Goal: Information Seeking & Learning: Learn about a topic

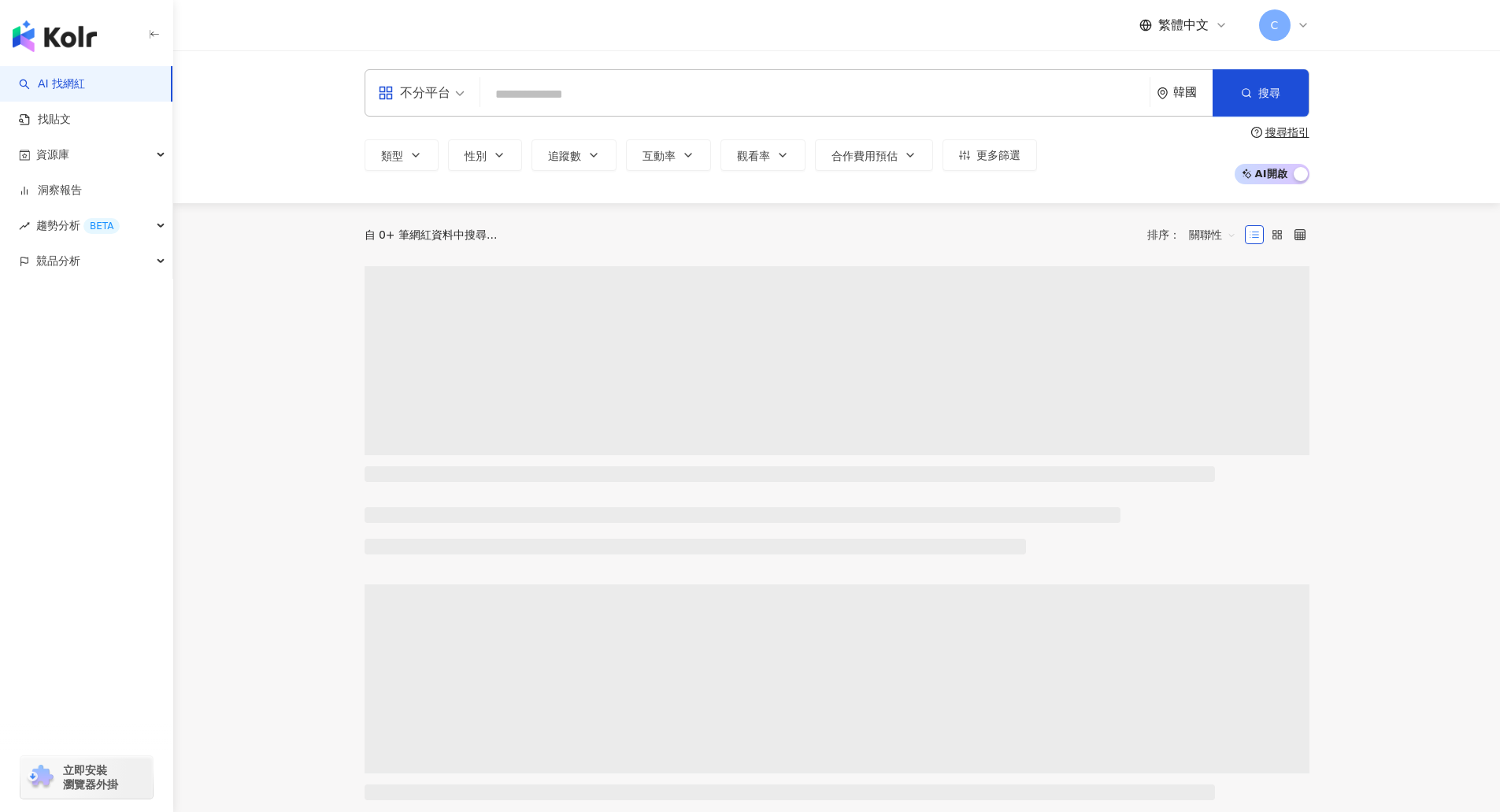
click at [552, 90] on input "search" at bounding box center [815, 94] width 656 height 30
type input "******"
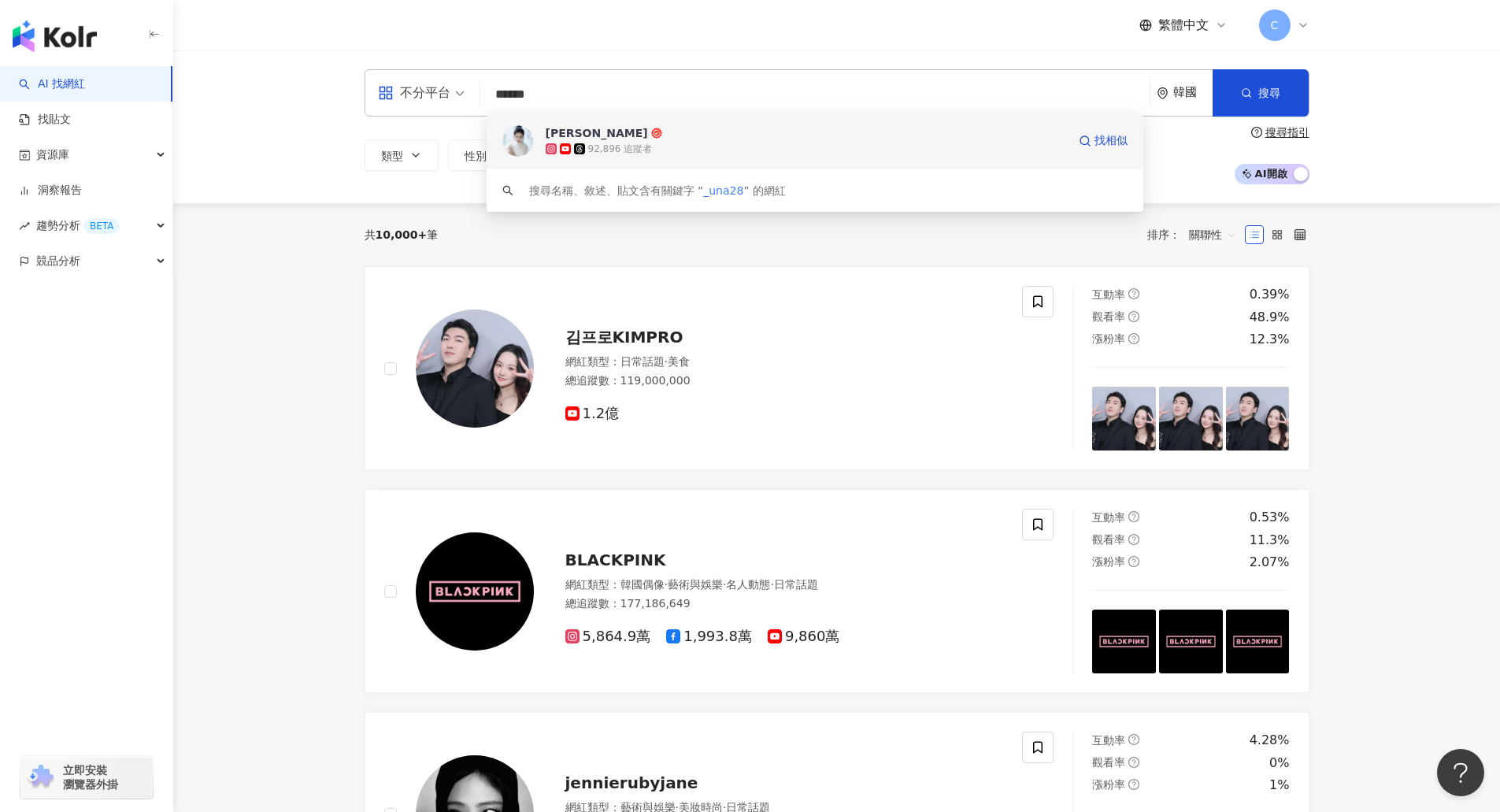
click at [574, 150] on icon at bounding box center [579, 148] width 11 height 11
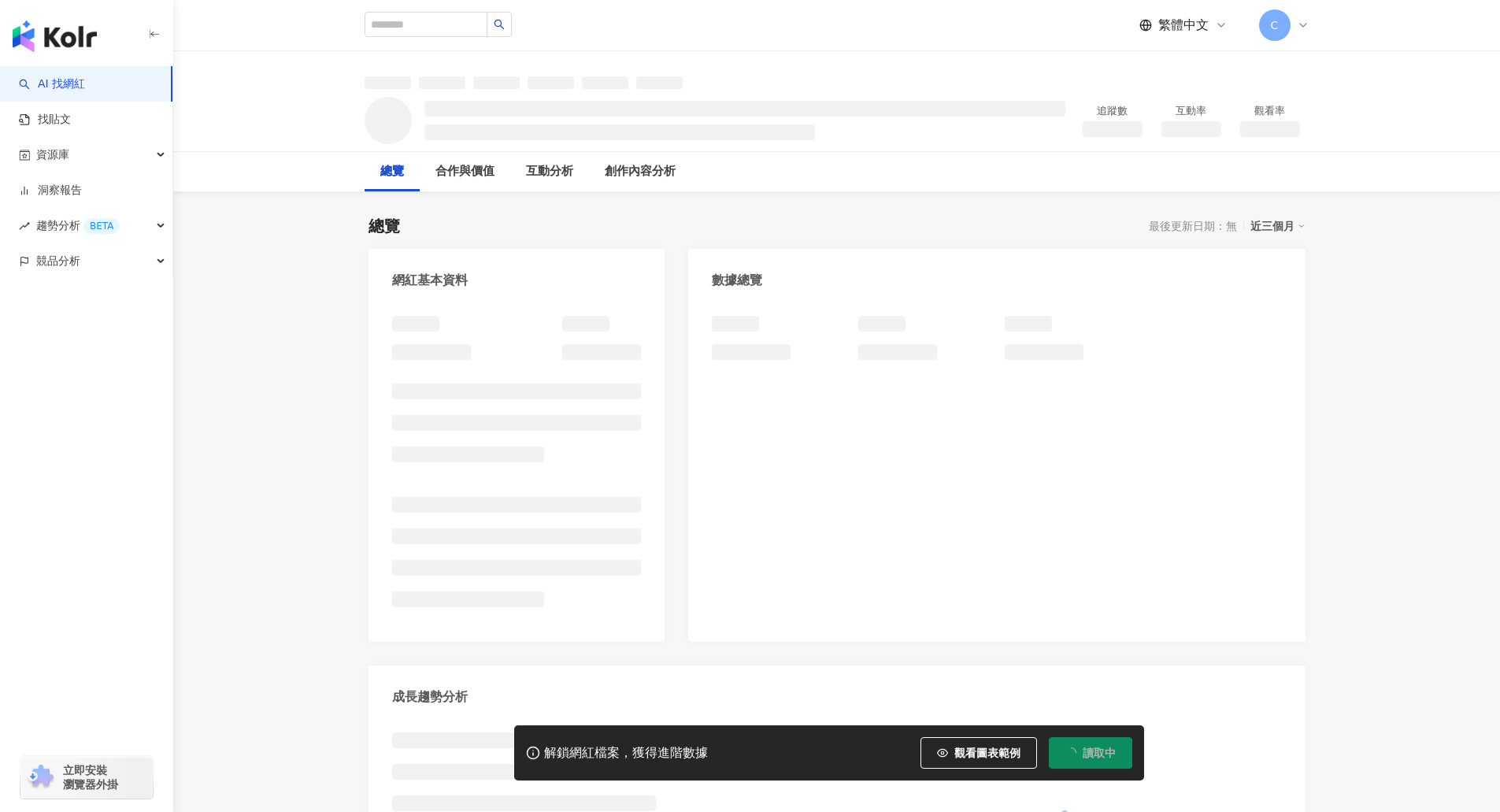
click at [1261, 30] on span "C" at bounding box center [1275, 25] width 31 height 31
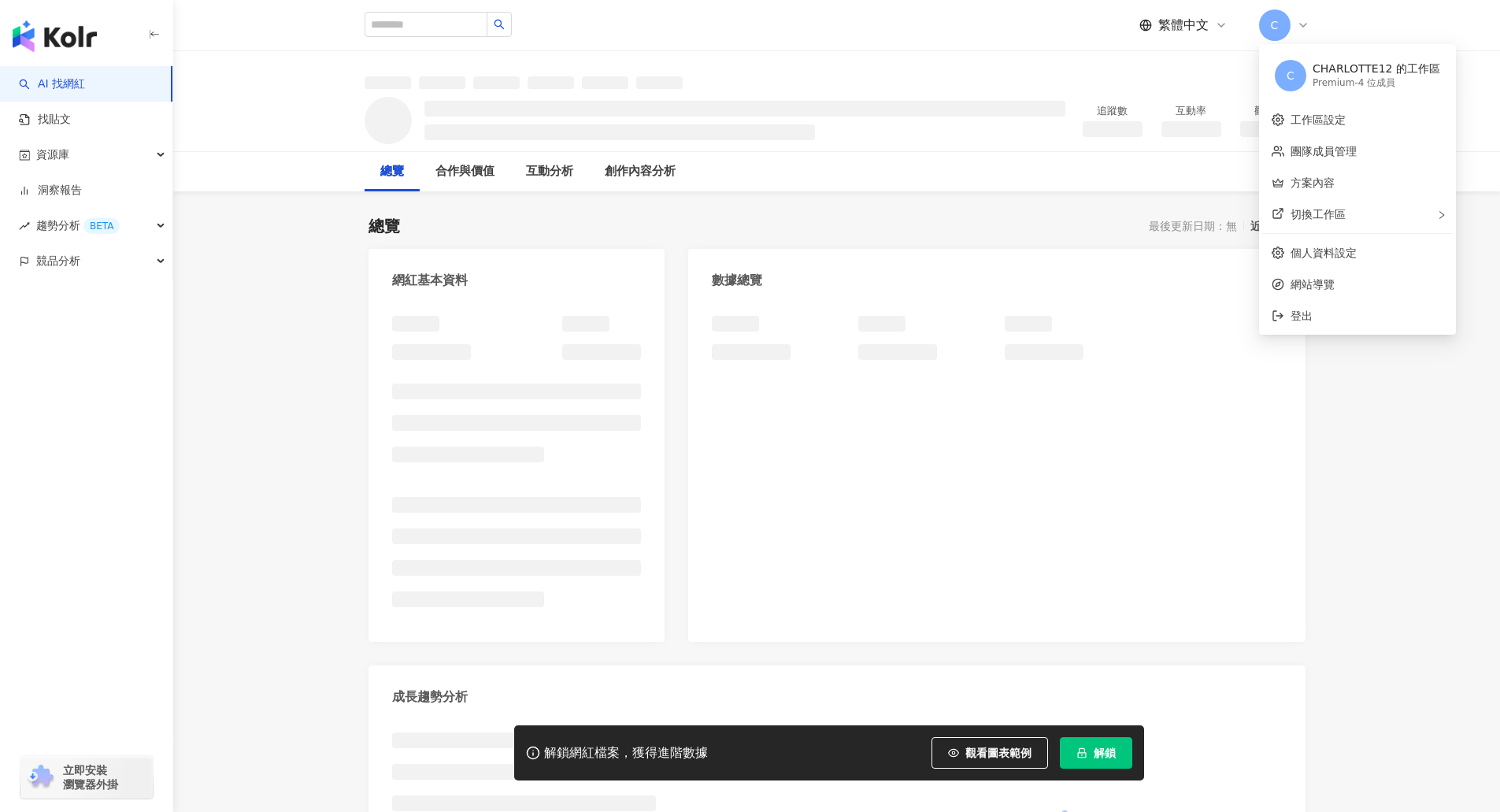
click at [1267, 18] on span "C" at bounding box center [1275, 25] width 31 height 31
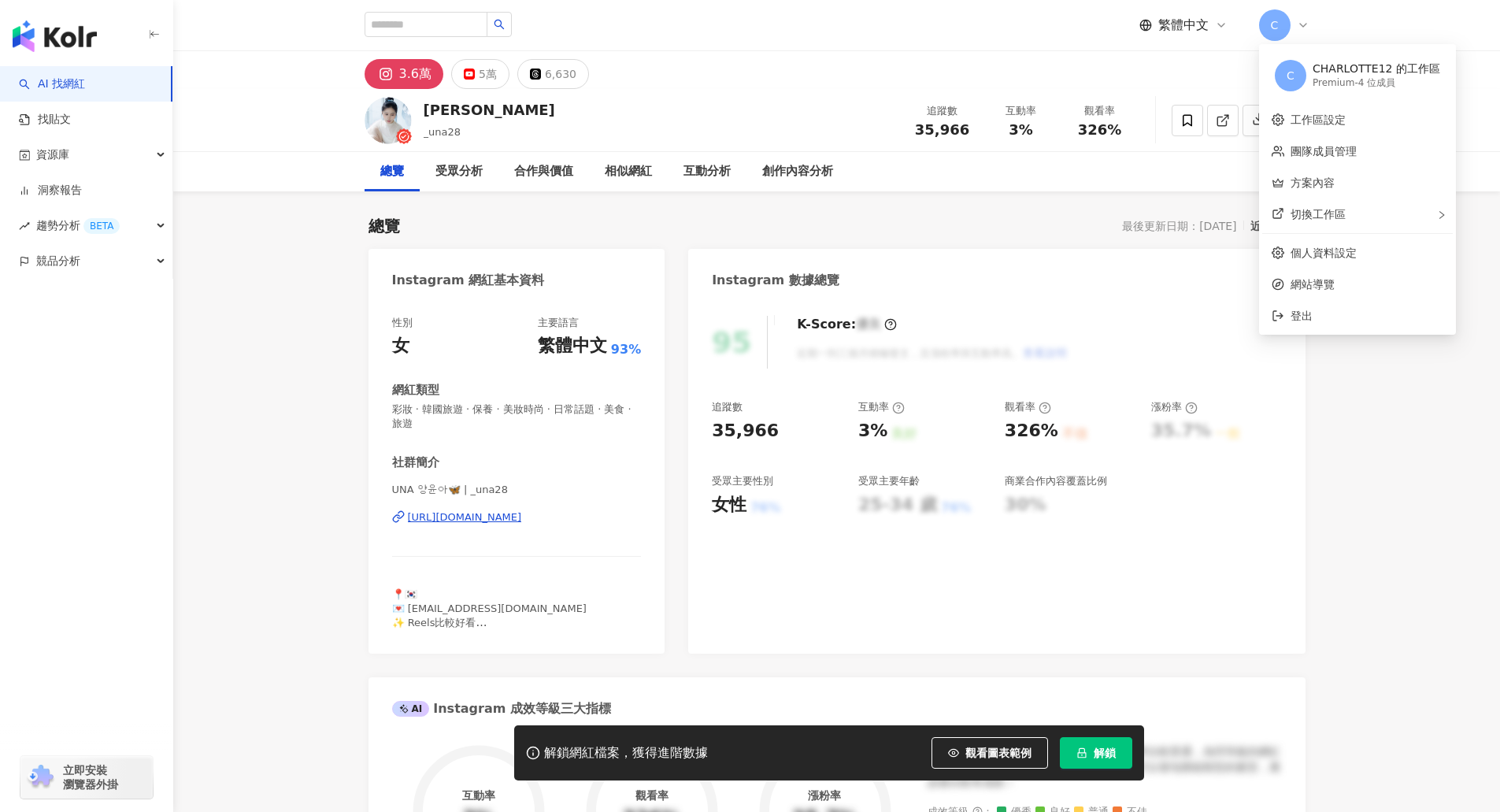
click at [1085, 743] on button "解鎖" at bounding box center [1095, 752] width 72 height 31
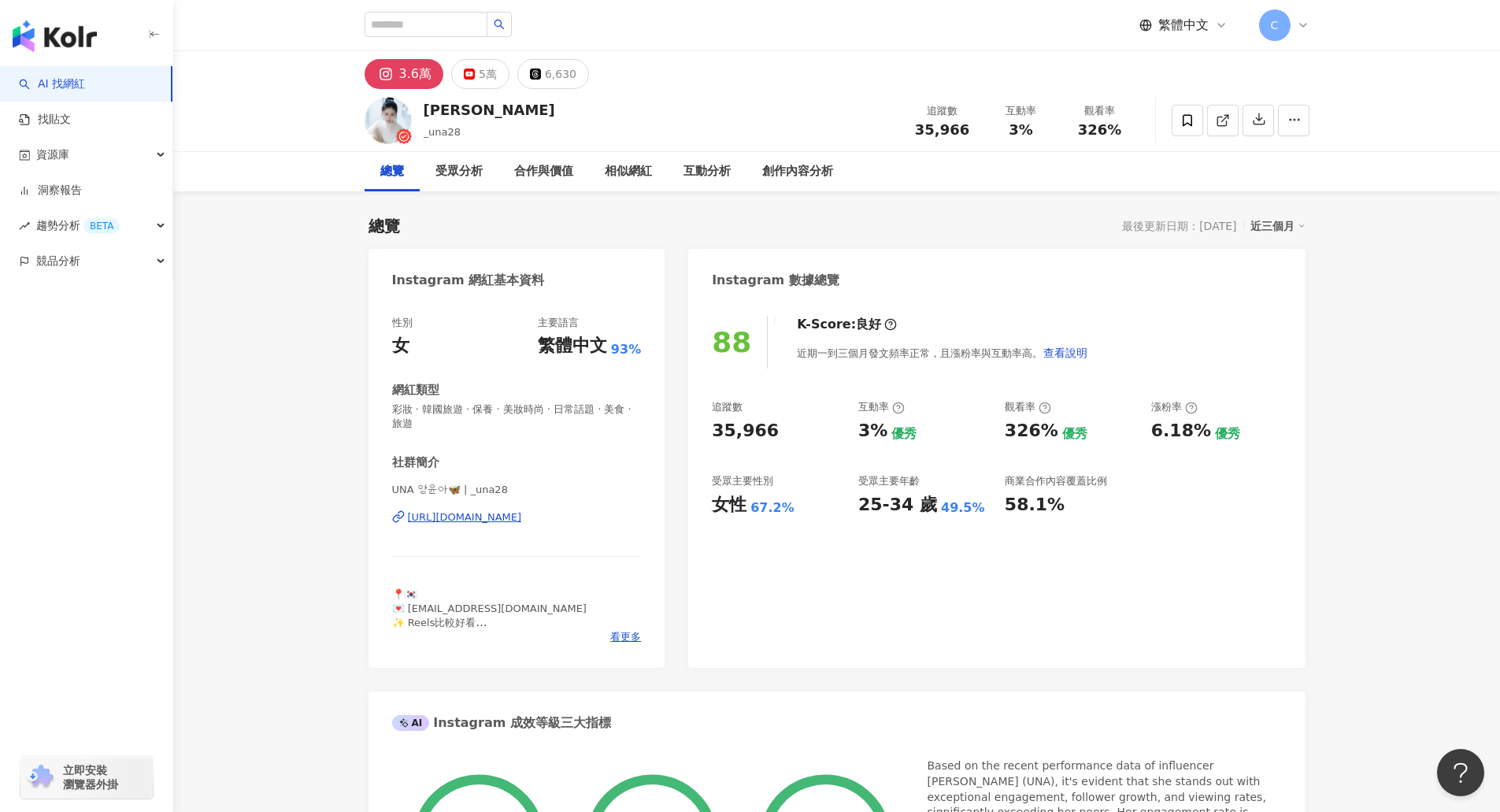
click at [897, 406] on icon at bounding box center [898, 408] width 3 height 6
click at [627, 178] on div "相似網紅" at bounding box center [627, 171] width 47 height 19
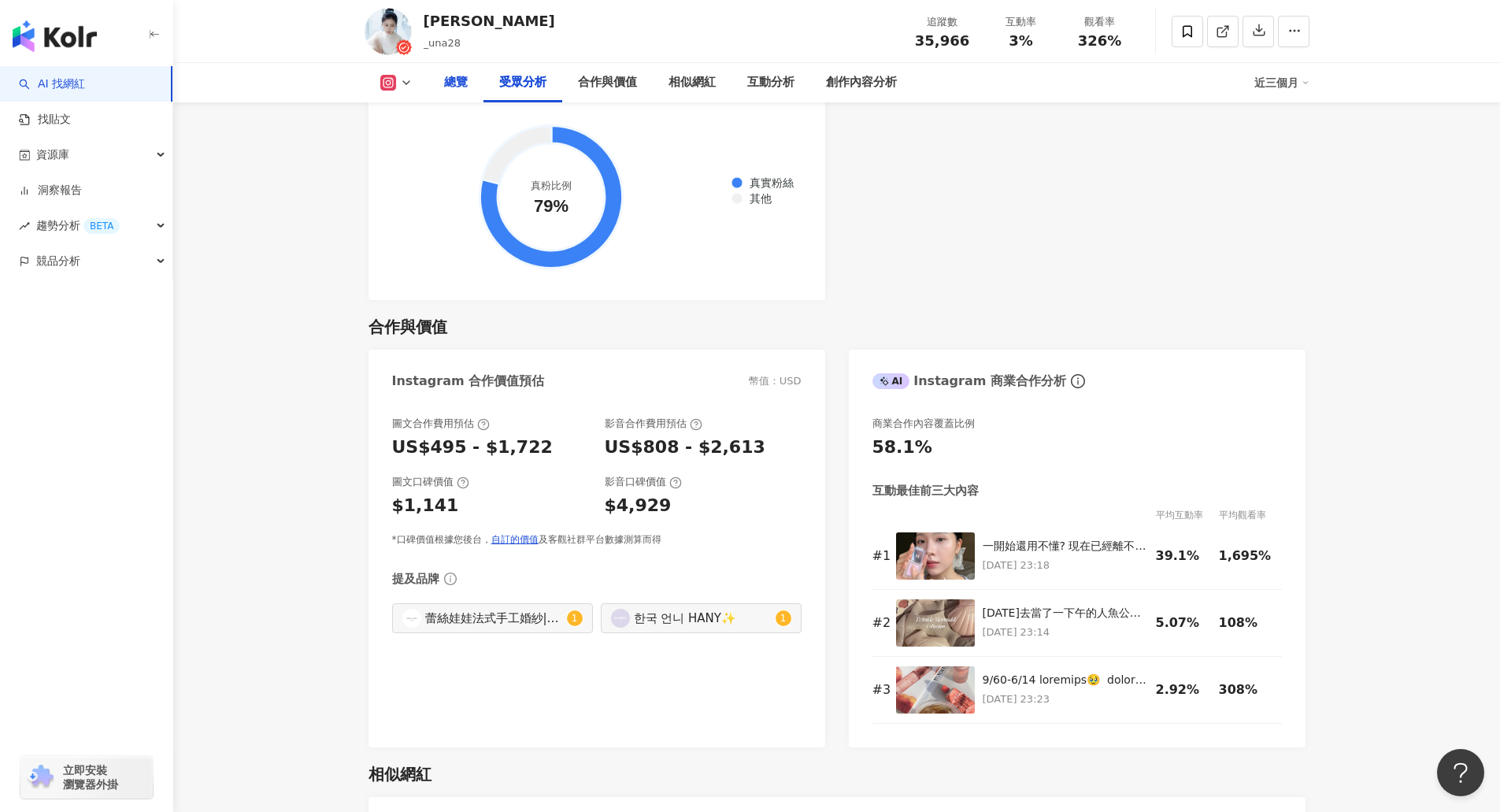
click at [459, 84] on div "總覽" at bounding box center [455, 82] width 24 height 19
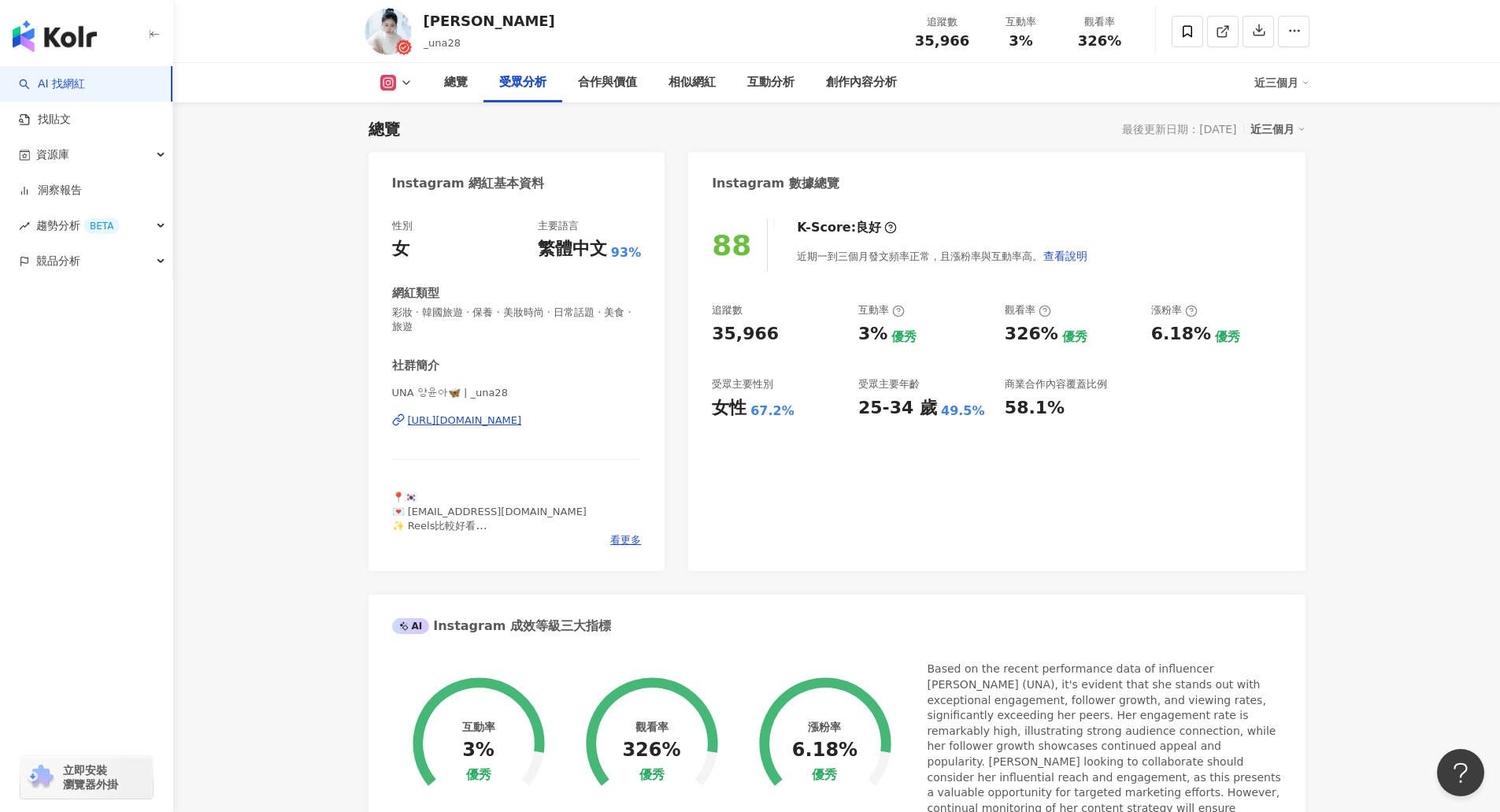
click at [503, 92] on div "受眾分析" at bounding box center [522, 83] width 79 height 40
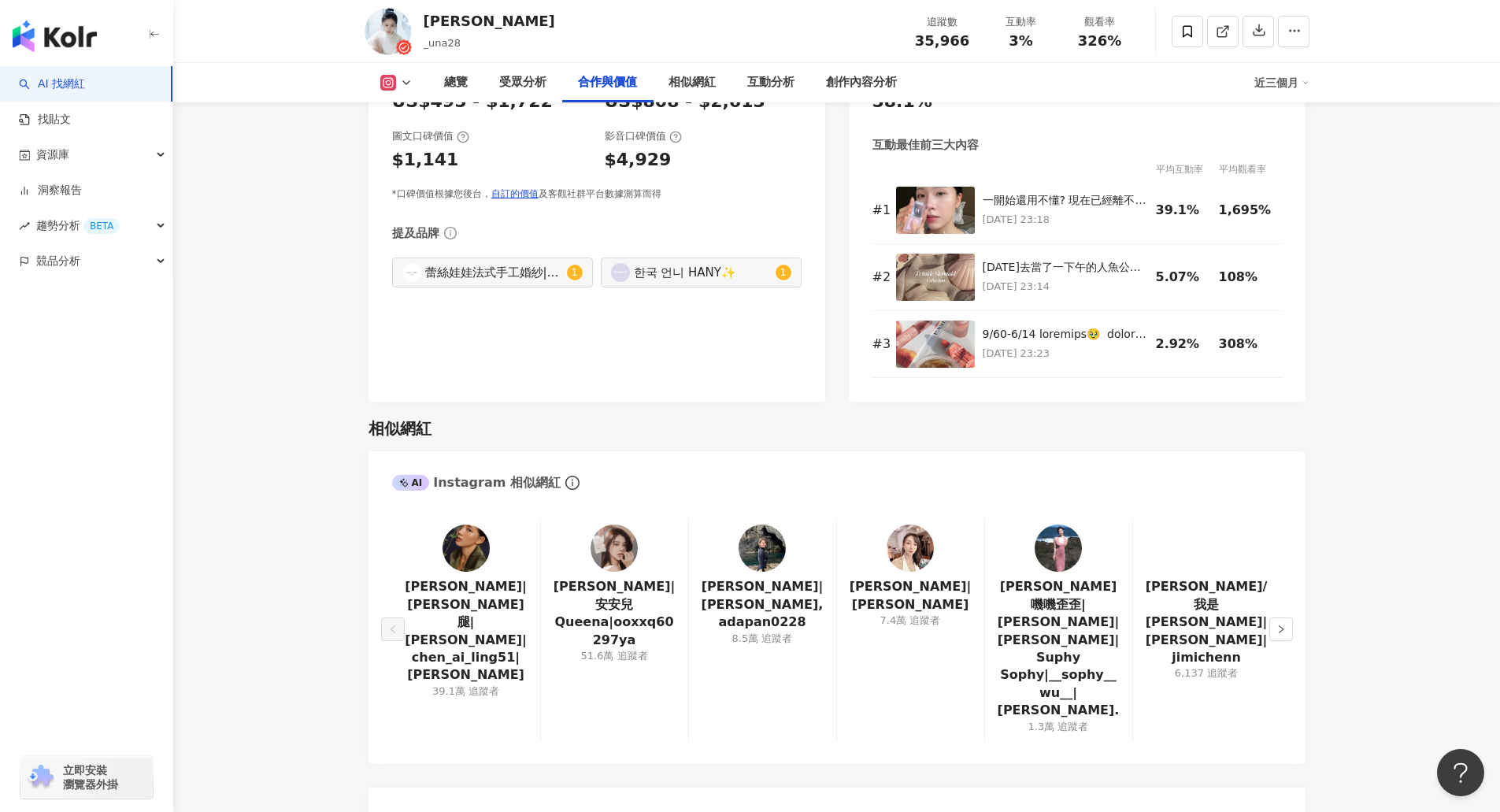
scroll to position [2537, 0]
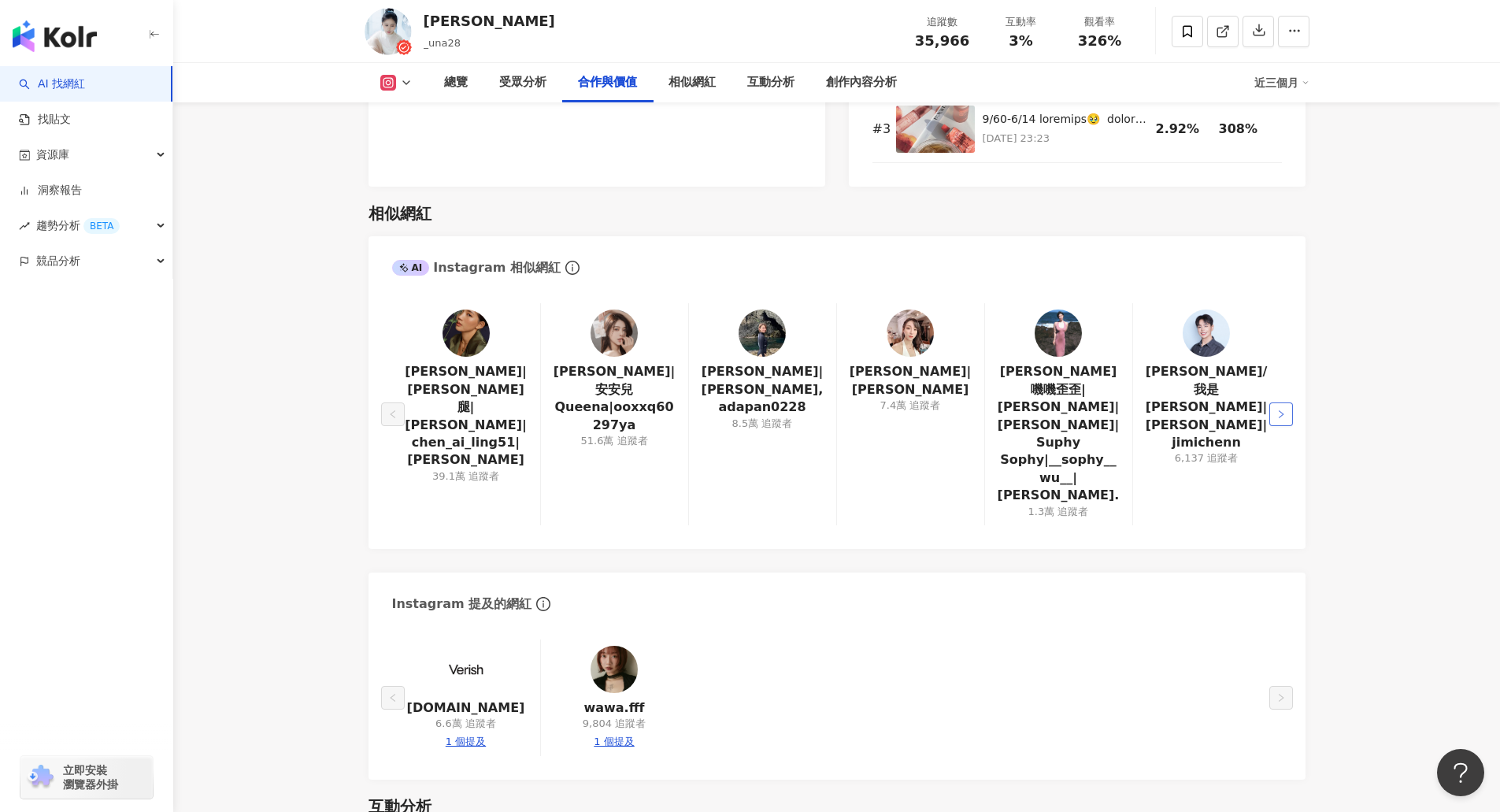
click at [1286, 402] on button "button" at bounding box center [1281, 414] width 24 height 24
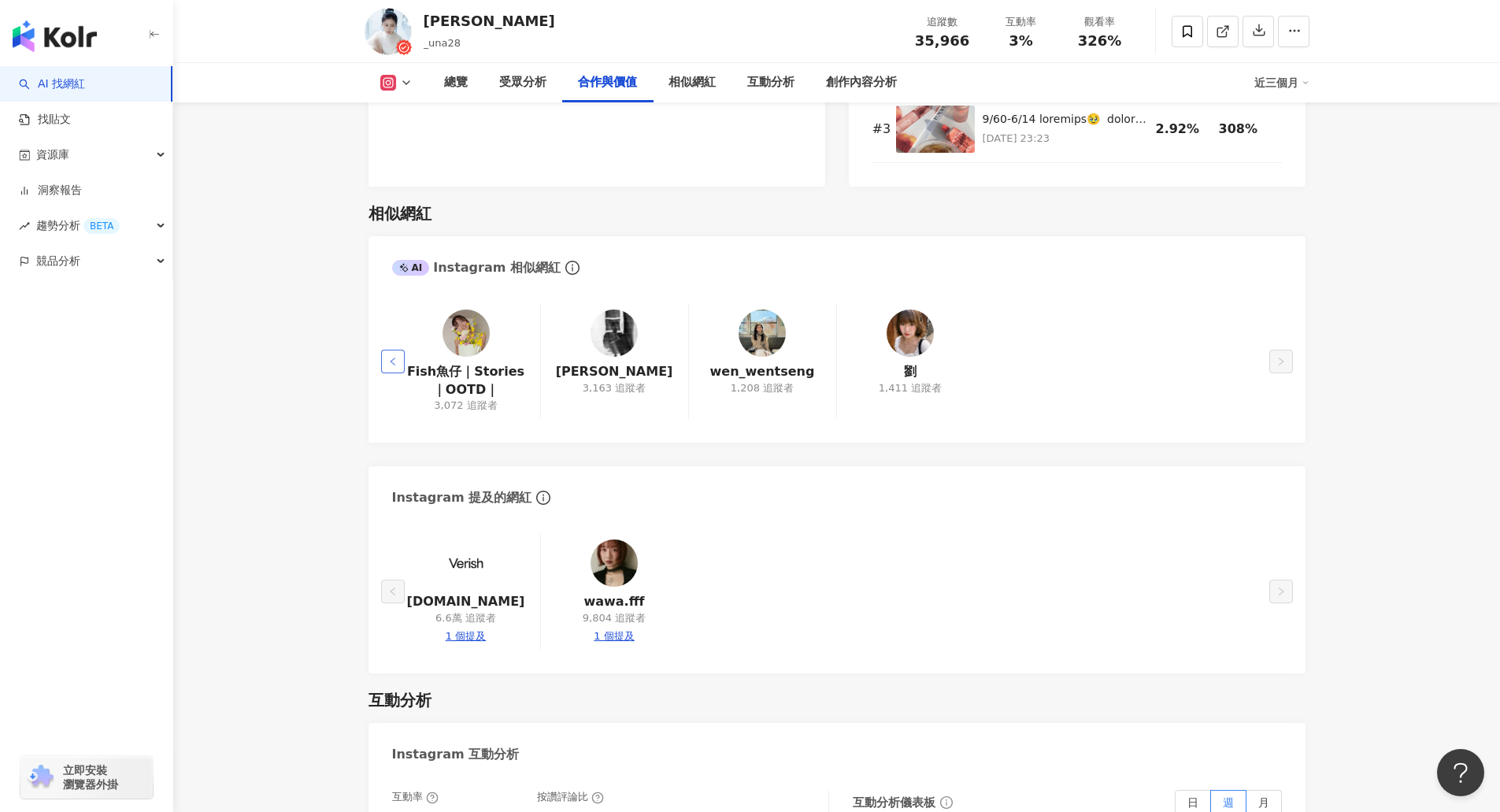
click at [392, 358] on icon "left" at bounding box center [392, 362] width 5 height 8
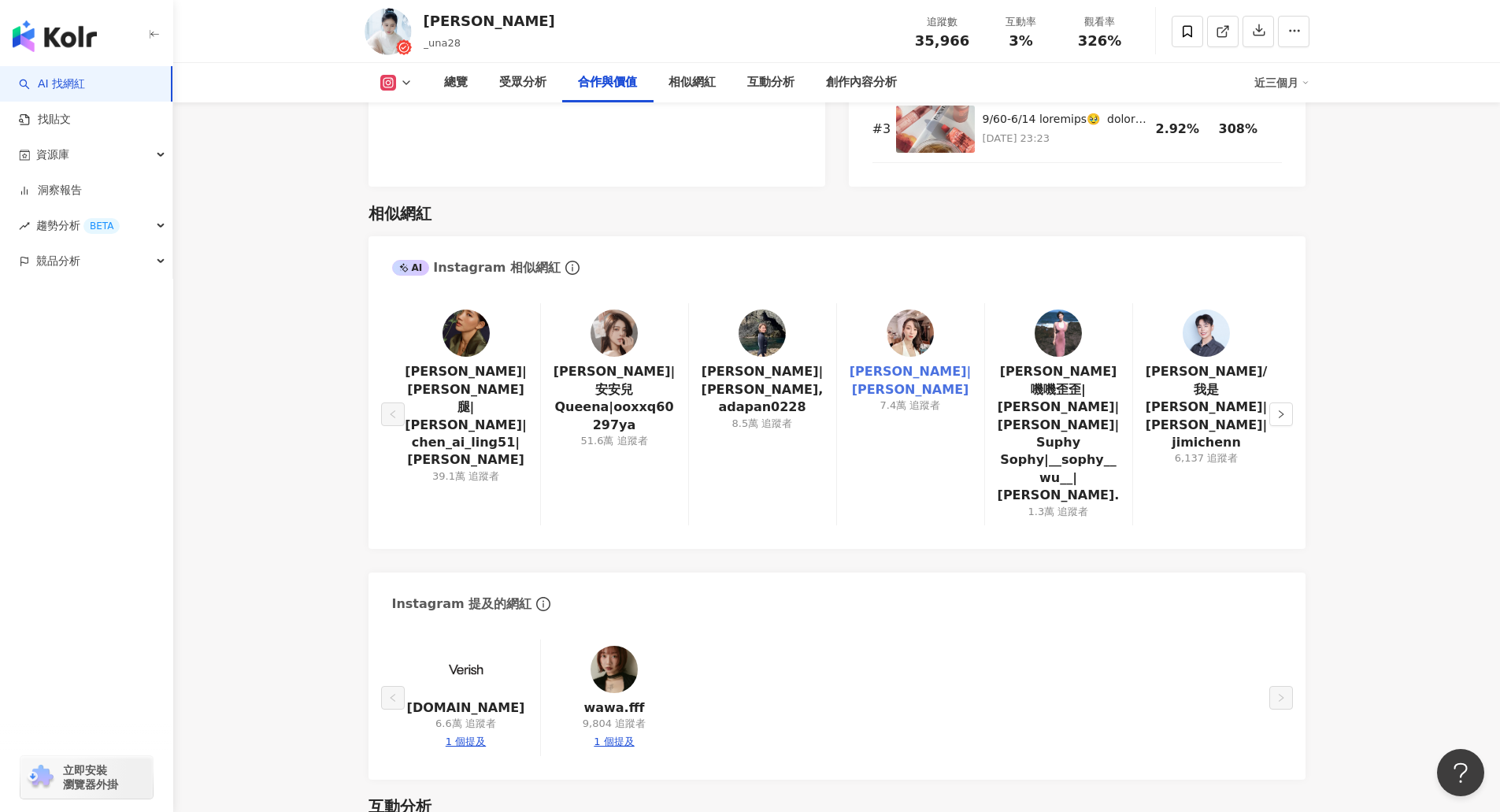
drag, startPoint x: 931, startPoint y: 366, endPoint x: 941, endPoint y: 372, distance: 11.7
click at [941, 372] on link "張宇| Scarlett Chang" at bounding box center [910, 380] width 122 height 36
click at [1281, 410] on icon "right" at bounding box center [1281, 414] width 9 height 9
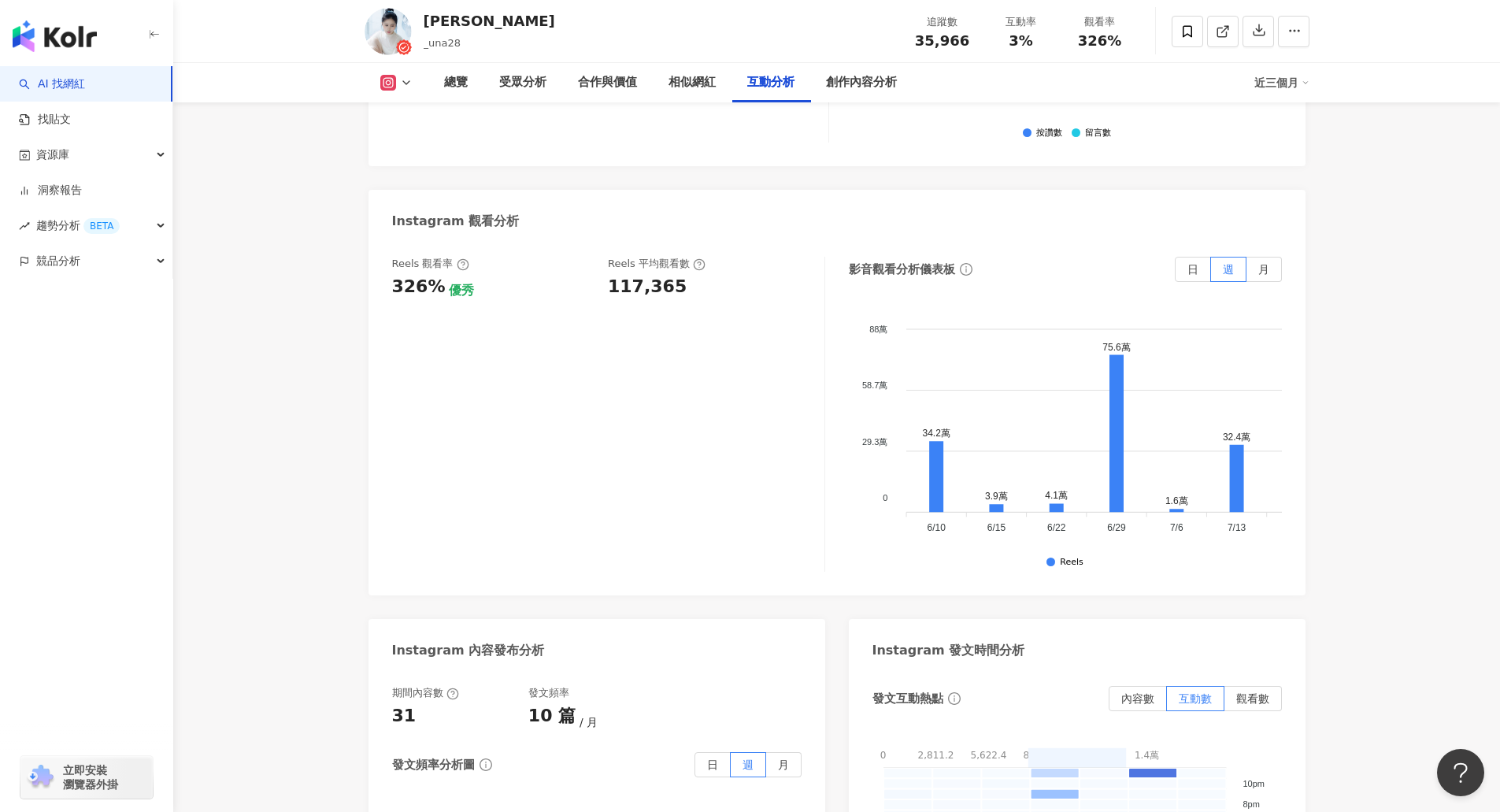
scroll to position [3227, 0]
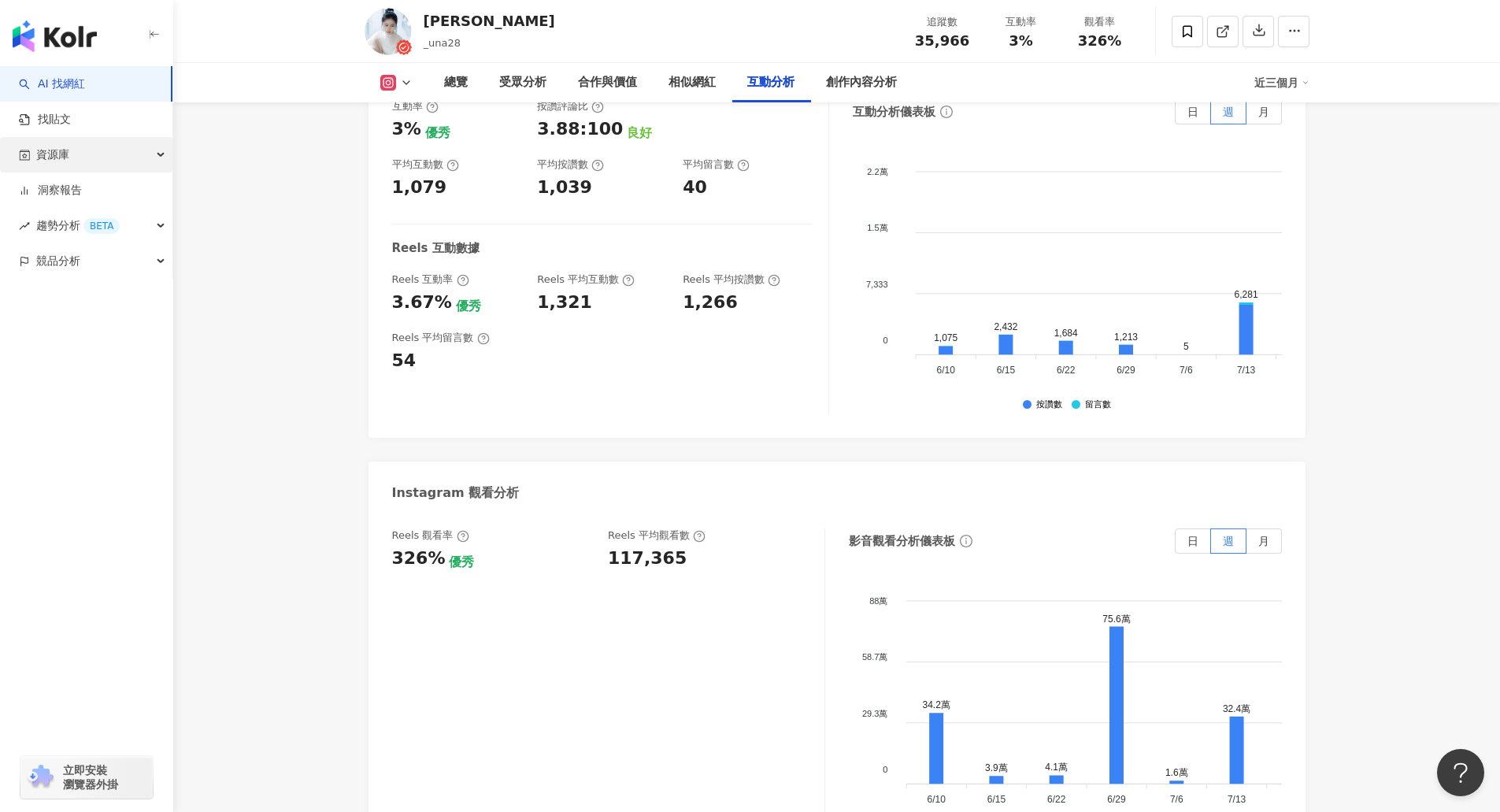
click at [136, 156] on div "資源庫" at bounding box center [86, 154] width 172 height 36
click at [82, 199] on link "網紅管理" at bounding box center [60, 190] width 44 height 16
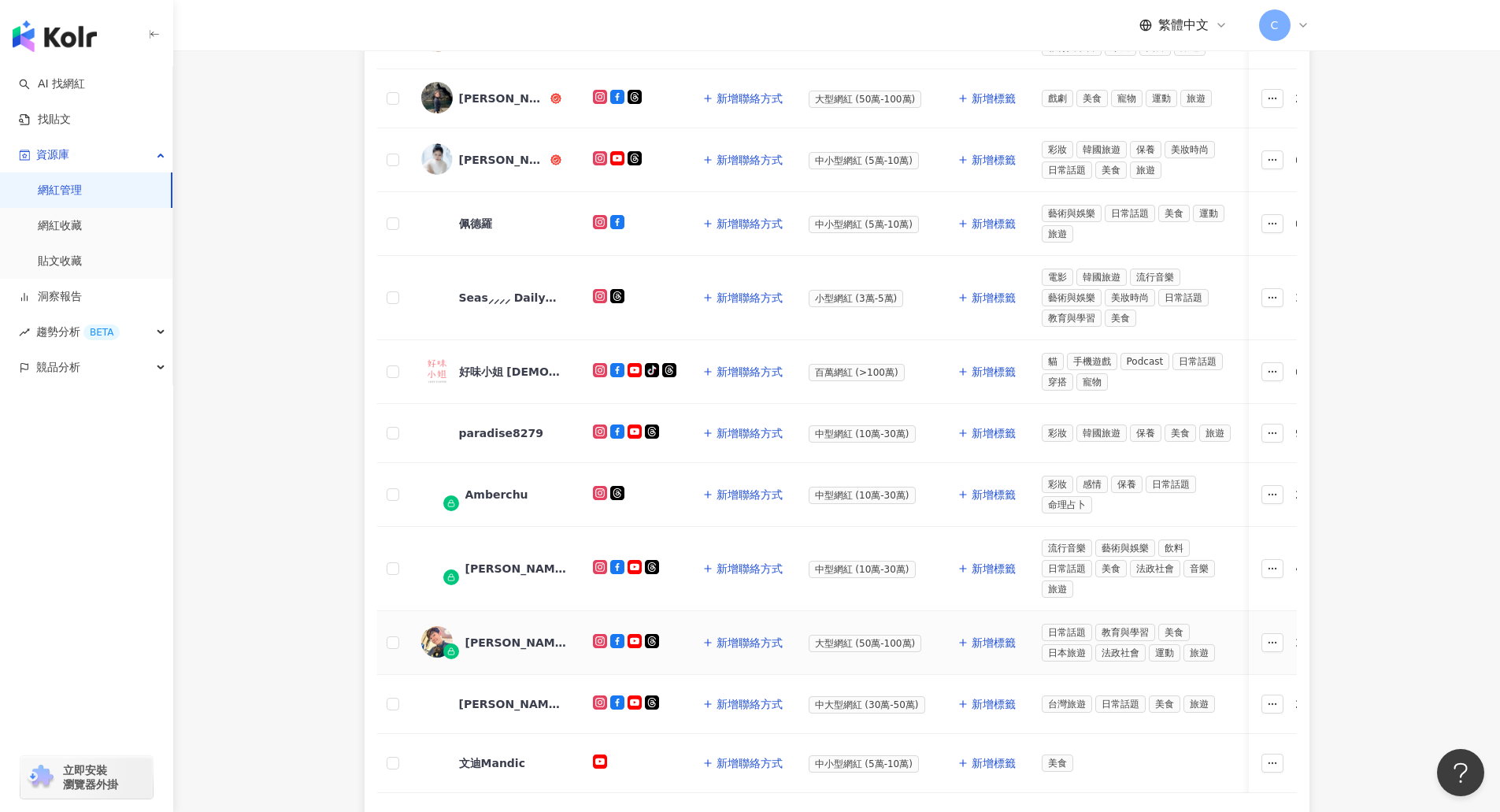
scroll to position [358, 0]
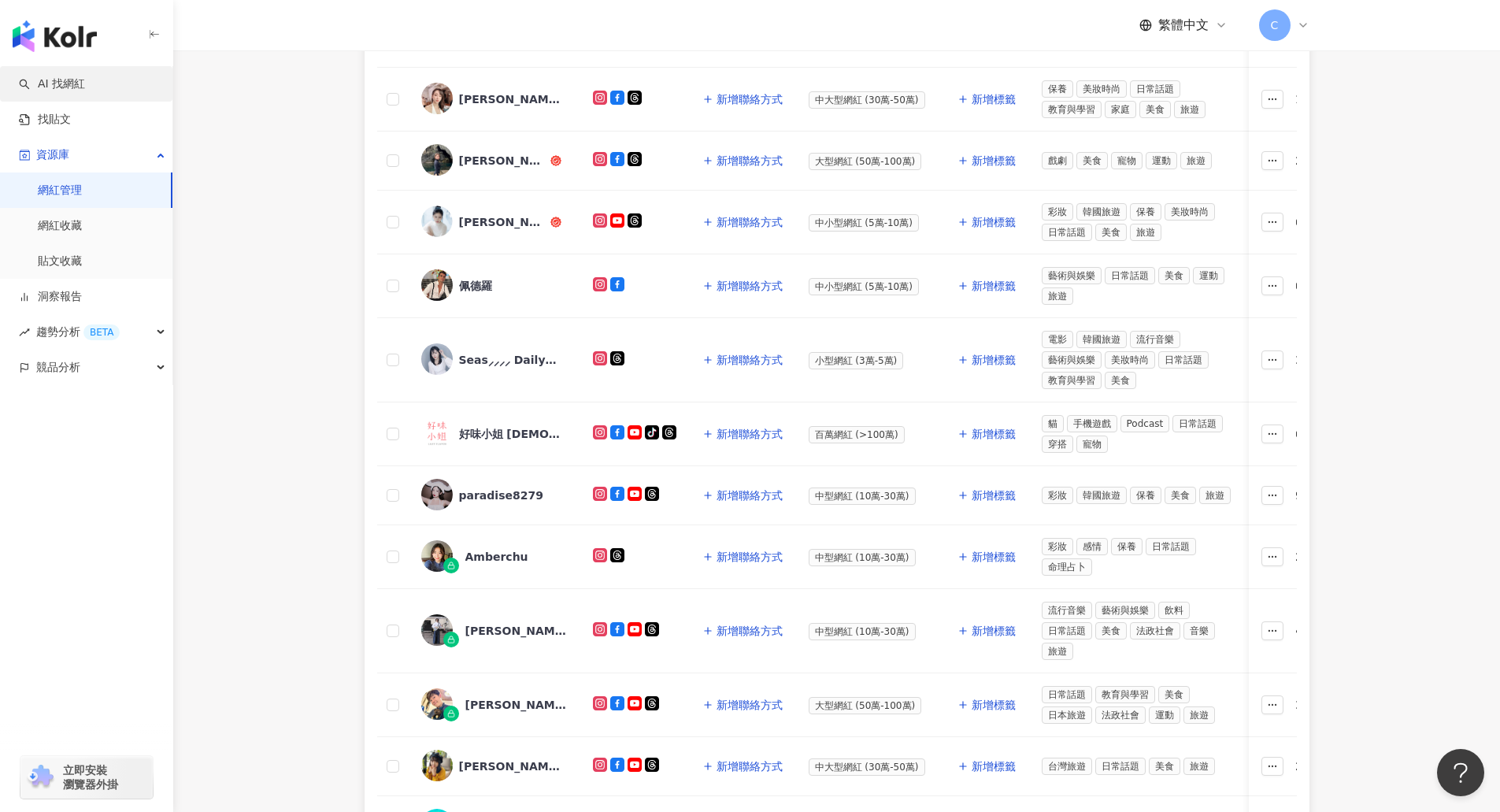
click at [45, 84] on link "AI 找網紅" at bounding box center [52, 84] width 66 height 16
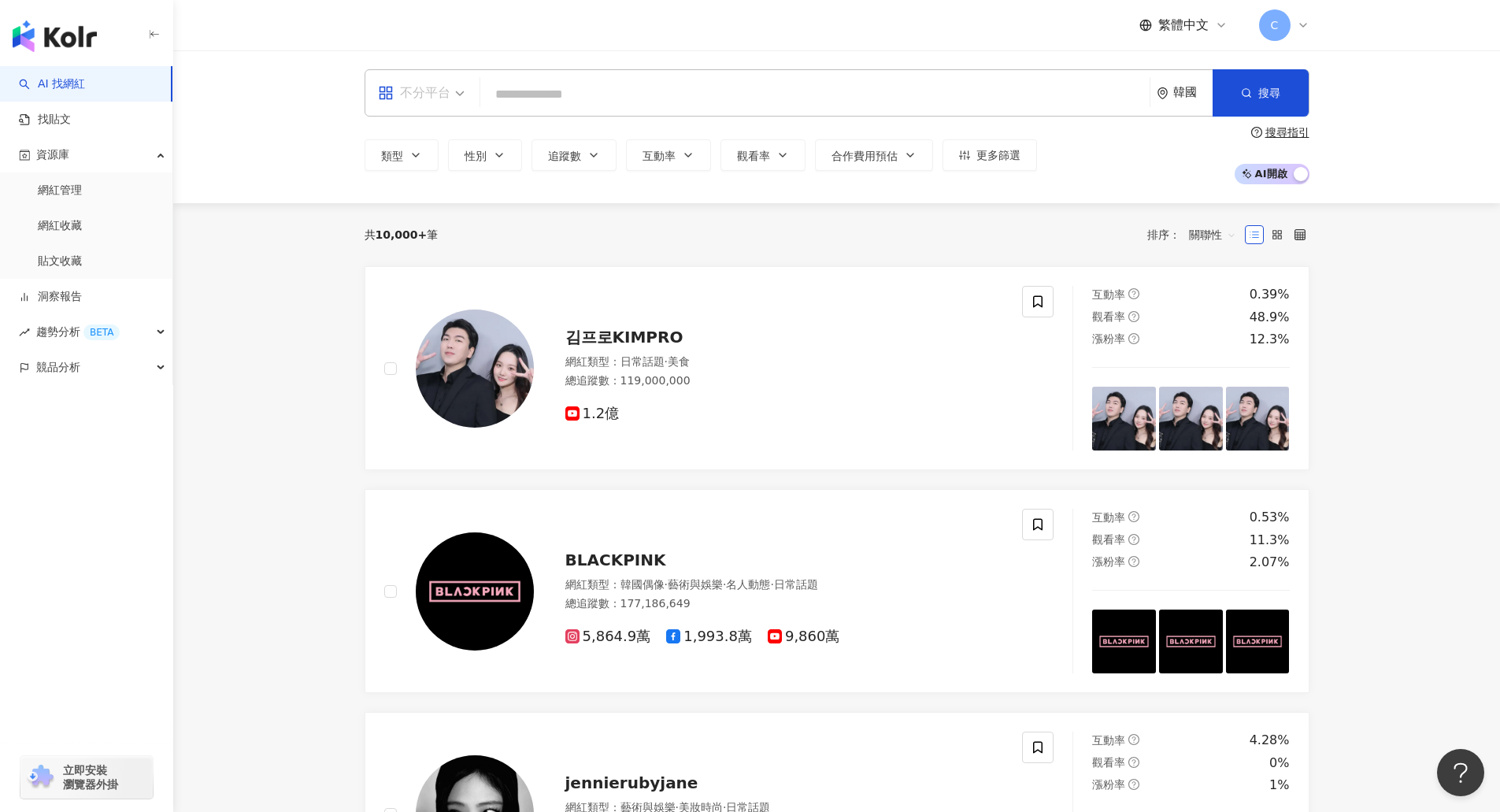
click at [457, 102] on span "不分平台" at bounding box center [421, 93] width 87 height 25
click at [1175, 88] on div "韓國" at bounding box center [1193, 93] width 40 height 13
click at [1094, 209] on div "台灣" at bounding box center [1126, 207] width 154 height 28
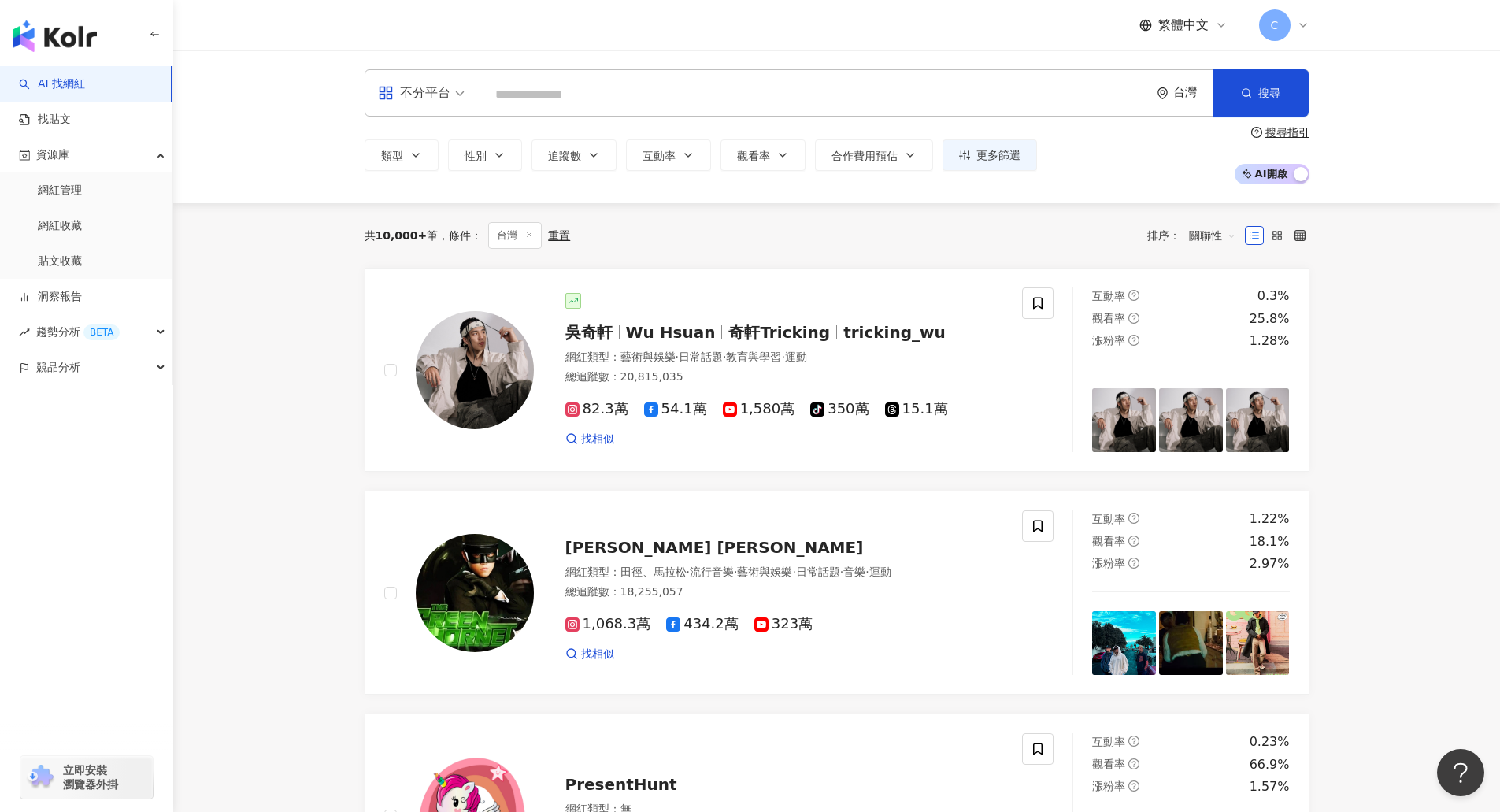
click at [445, 98] on div "不分平台" at bounding box center [414, 93] width 72 height 25
click at [459, 175] on div "Instagram" at bounding box center [425, 166] width 89 height 20
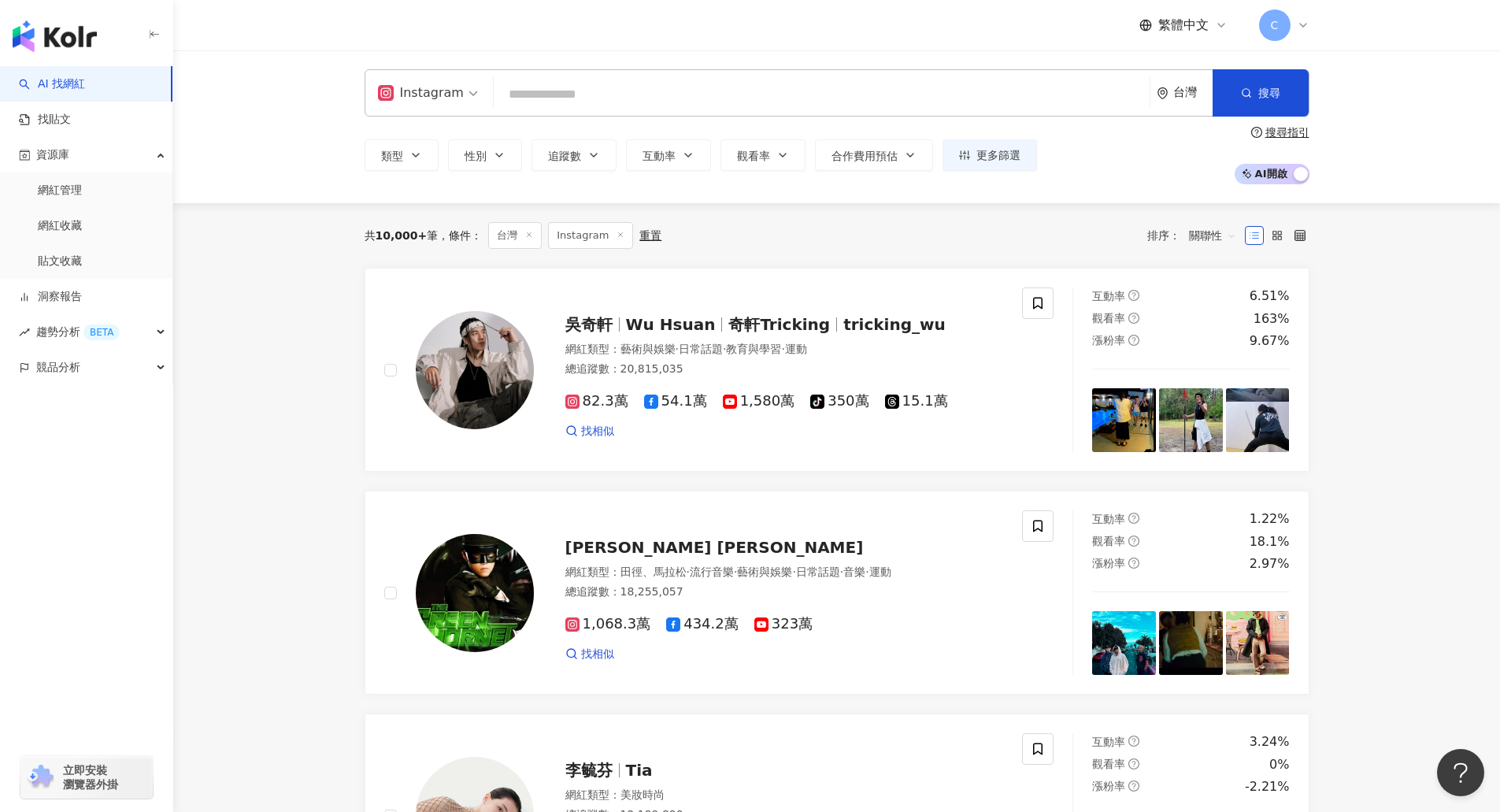
click at [1202, 238] on span "關聯性" at bounding box center [1212, 235] width 47 height 25
click at [1216, 289] on div "追蹤數" at bounding box center [1213, 294] width 40 height 17
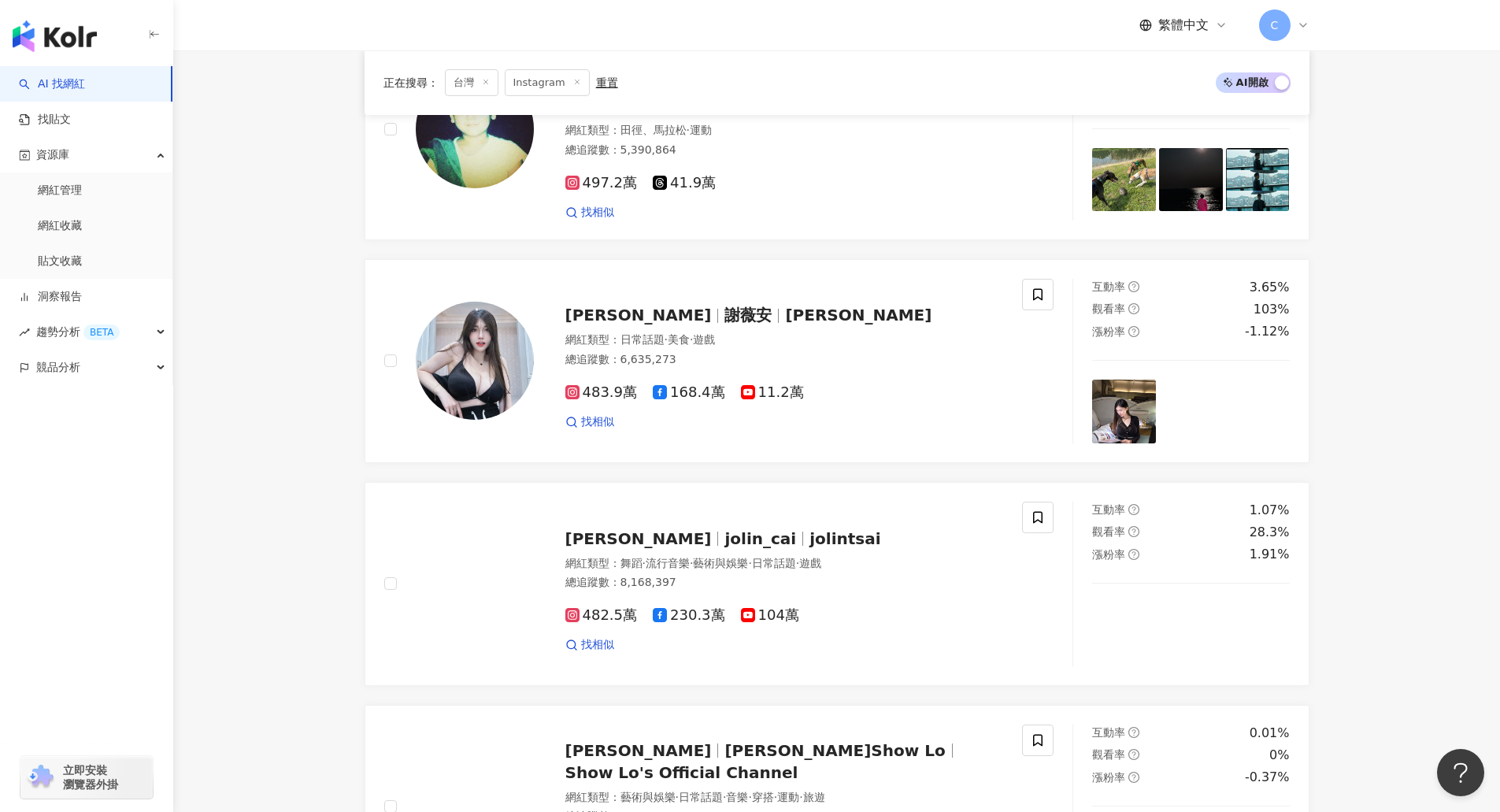
scroll to position [1132, 0]
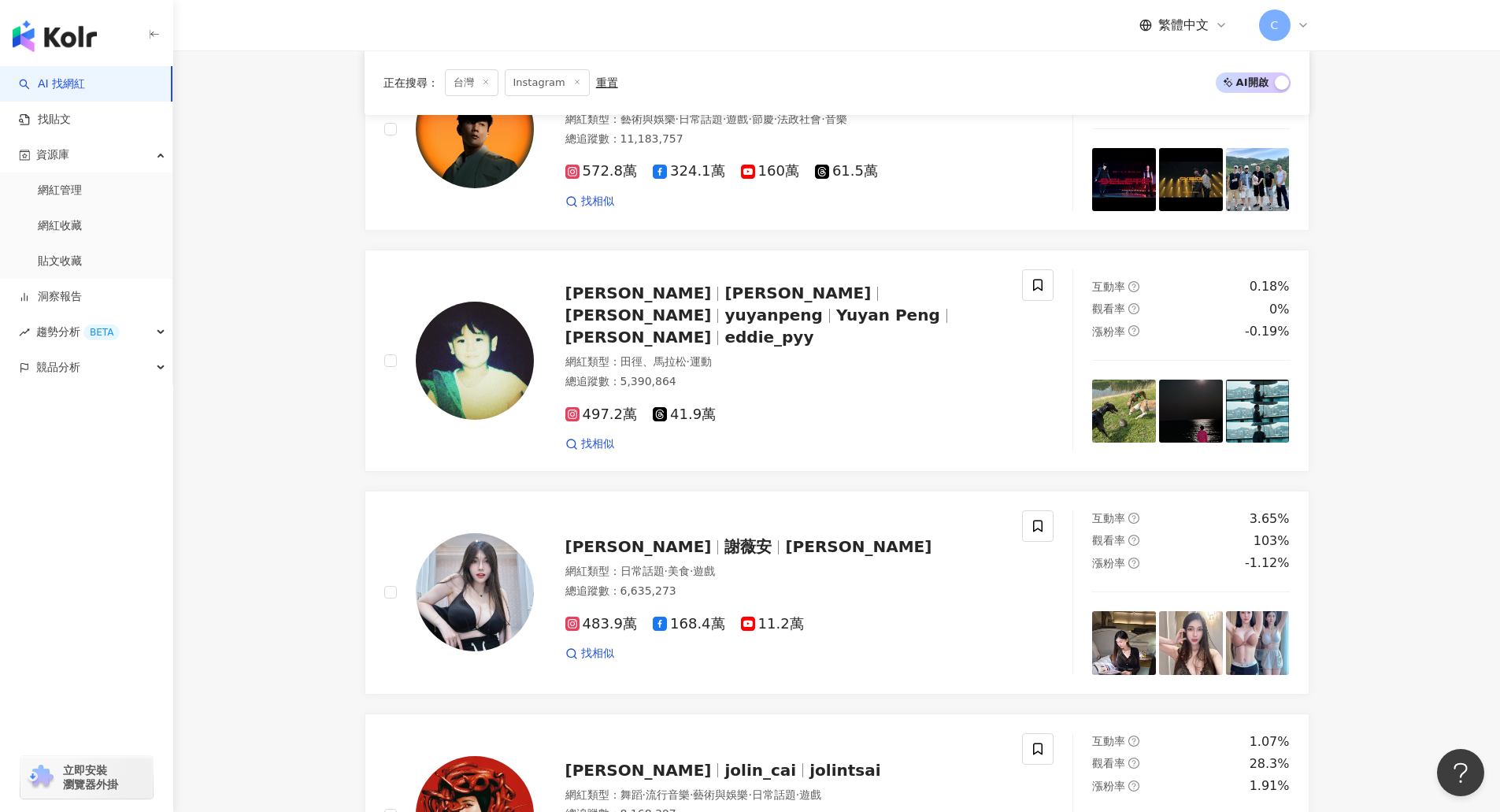
click at [85, 76] on link "AI 找網紅" at bounding box center [52, 84] width 66 height 16
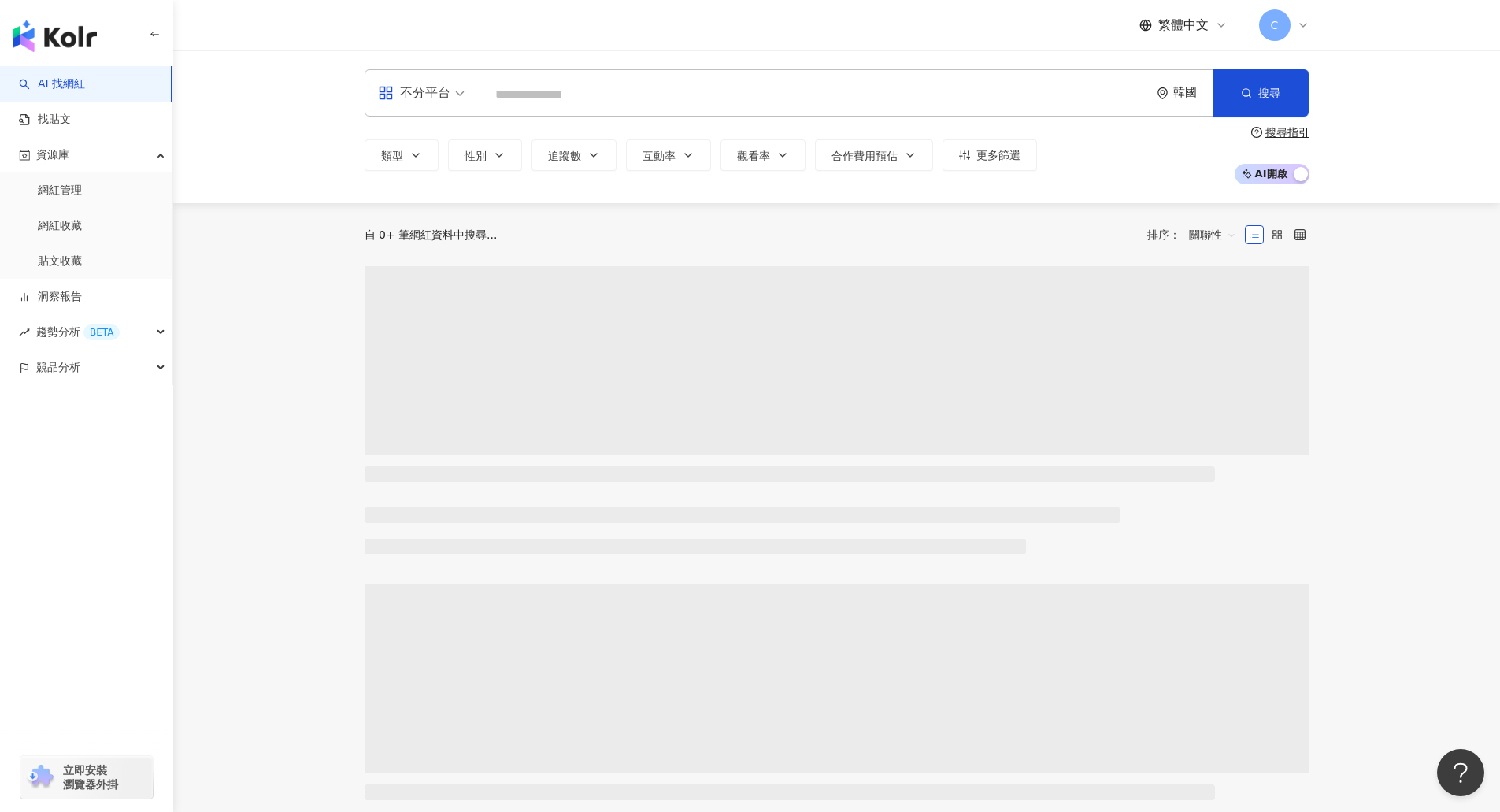
click at [764, 94] on input "search" at bounding box center [815, 94] width 656 height 30
paste input "**********"
type input "**********"
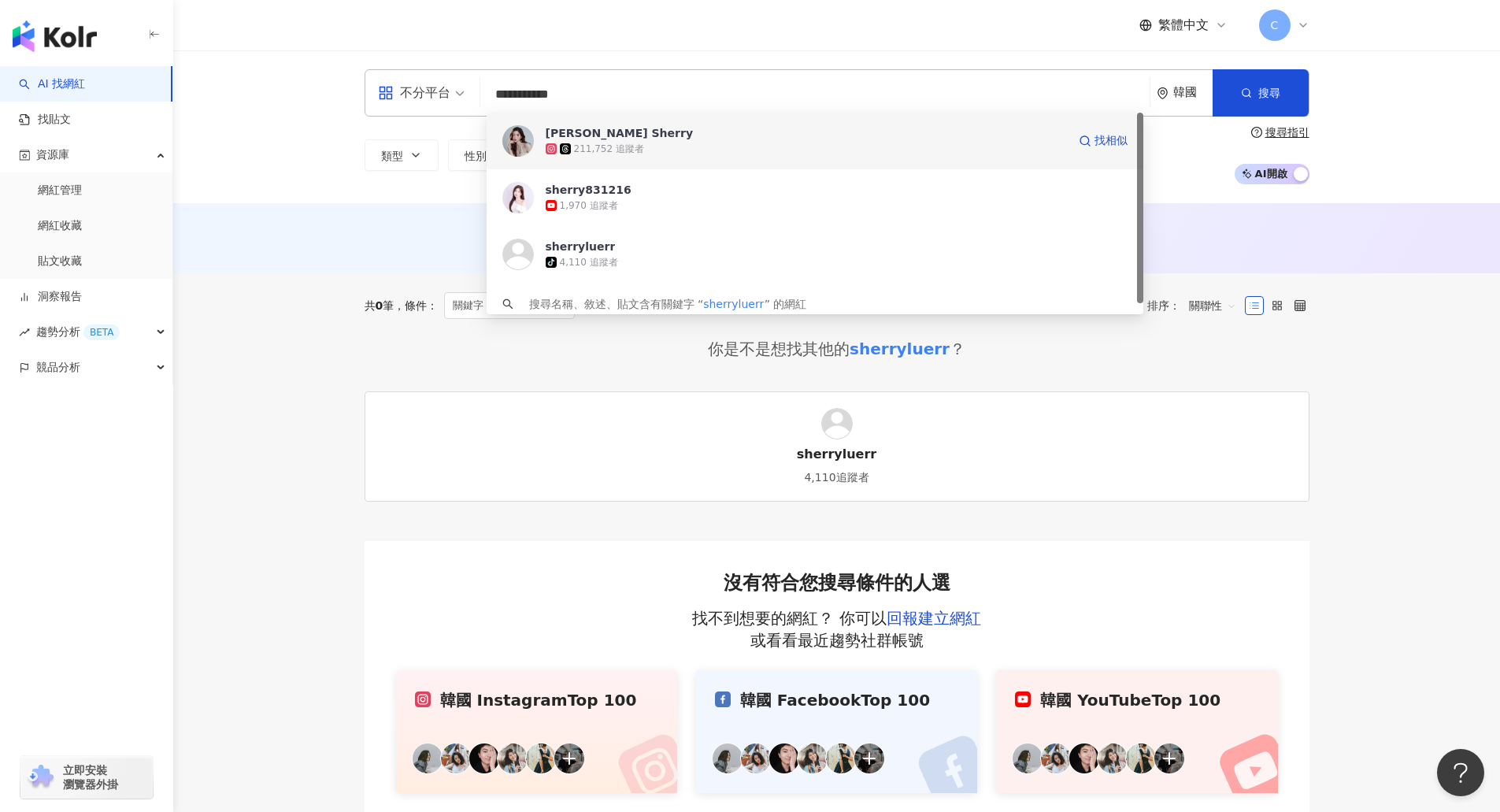
click at [662, 136] on span "노지은 Sherry" at bounding box center [806, 132] width 522 height 16
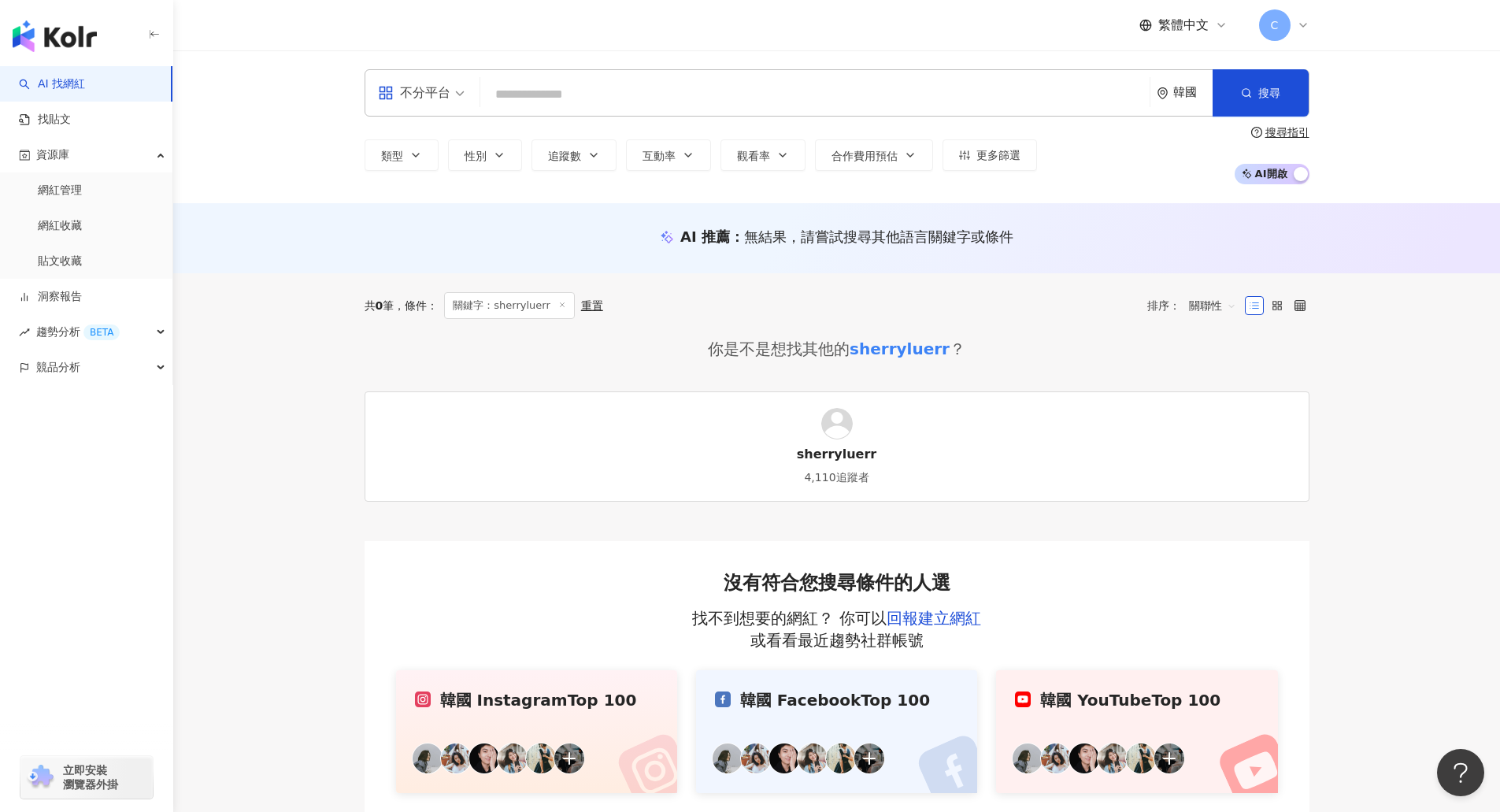
click at [1252, 459] on link "sherryluerr 4,110追蹤者" at bounding box center [836, 446] width 945 height 110
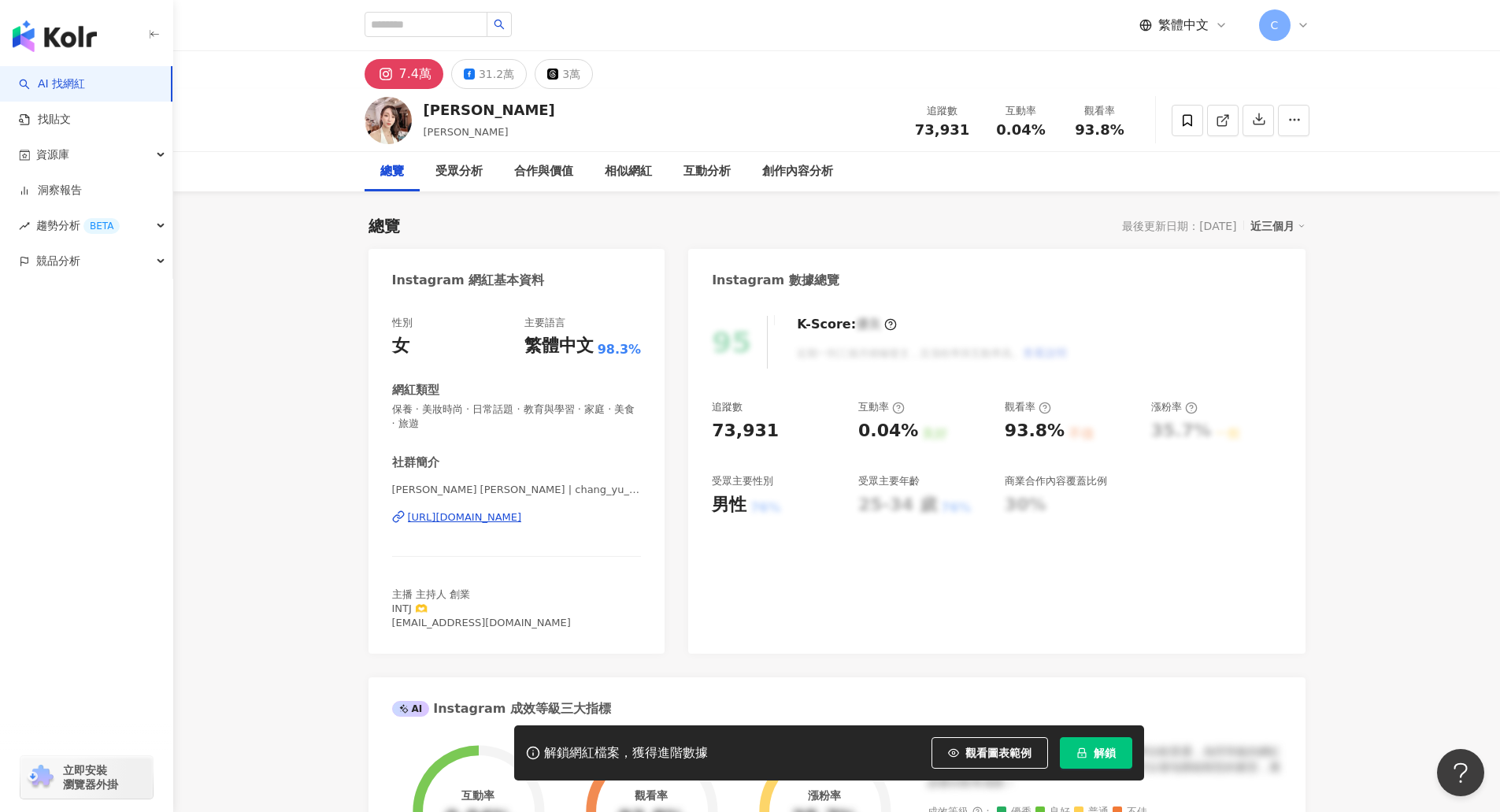
click at [1121, 762] on button "解鎖" at bounding box center [1095, 752] width 72 height 31
click at [522, 512] on div "https://www.instagram.com/chang_yu_scarlett/" at bounding box center [465, 517] width 114 height 14
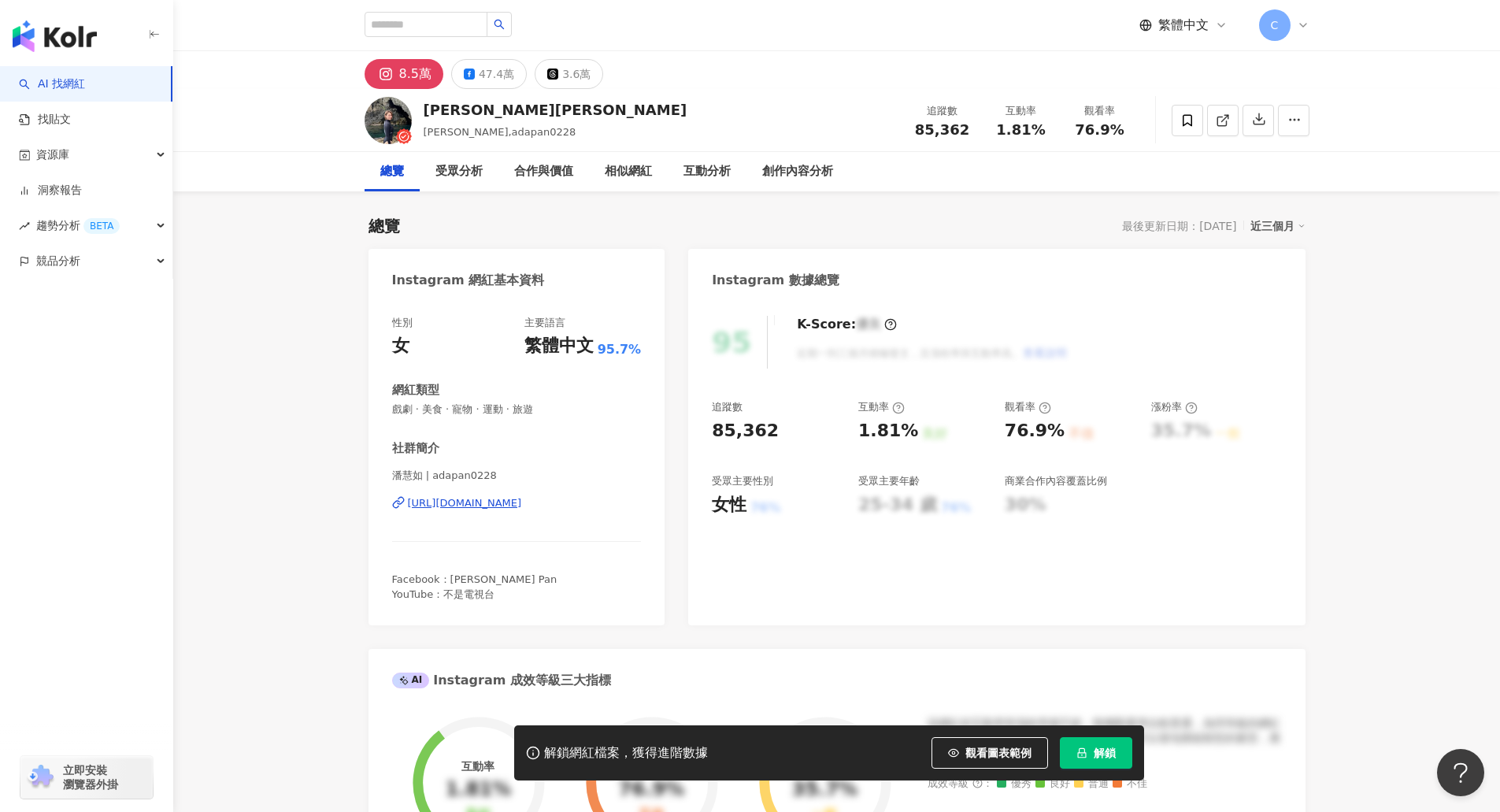
click at [1105, 747] on span "解鎖" at bounding box center [1104, 752] width 22 height 12
click at [516, 507] on div "https://www.instagram.com/adapan0228/" at bounding box center [465, 502] width 114 height 14
